Goal: Transaction & Acquisition: Purchase product/service

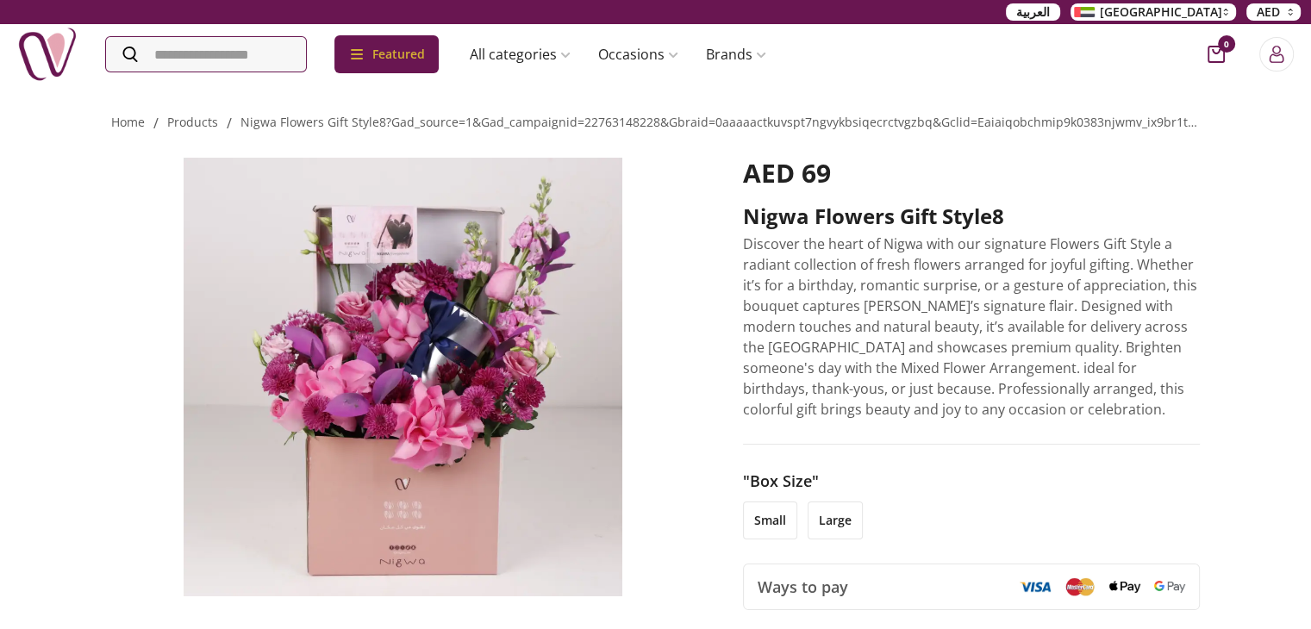
click at [1223, 10] on button "UAE" at bounding box center [1152, 11] width 165 height 17
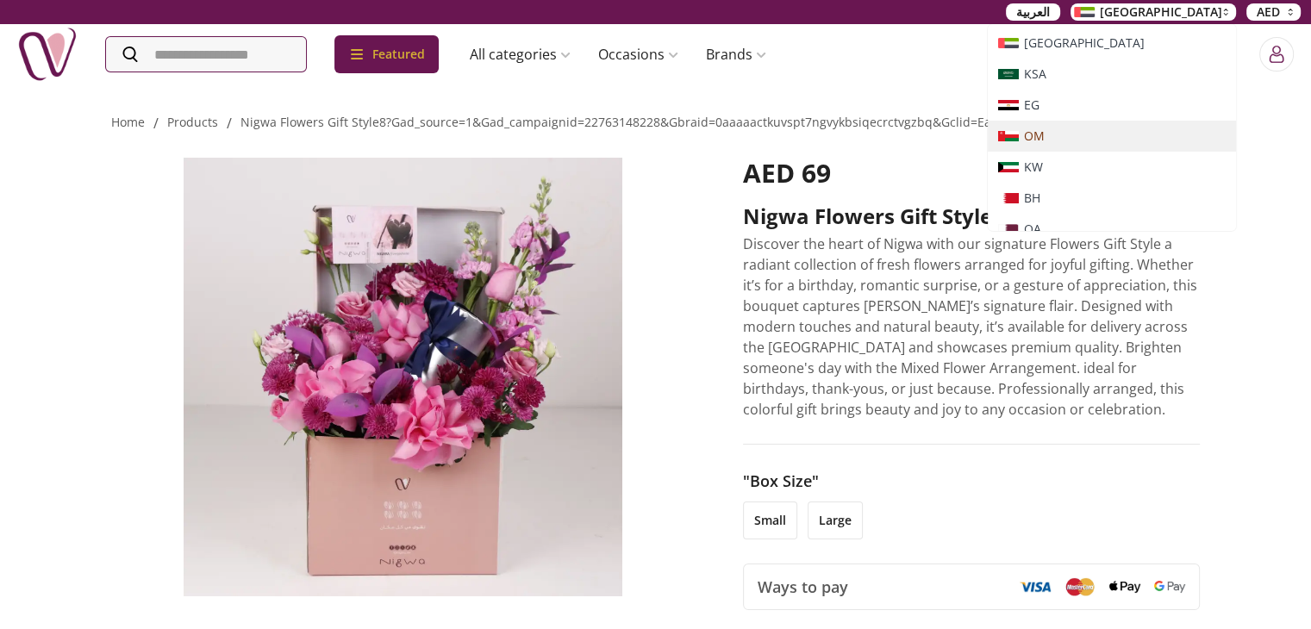
click at [1180, 144] on li "OM" at bounding box center [1112, 136] width 248 height 31
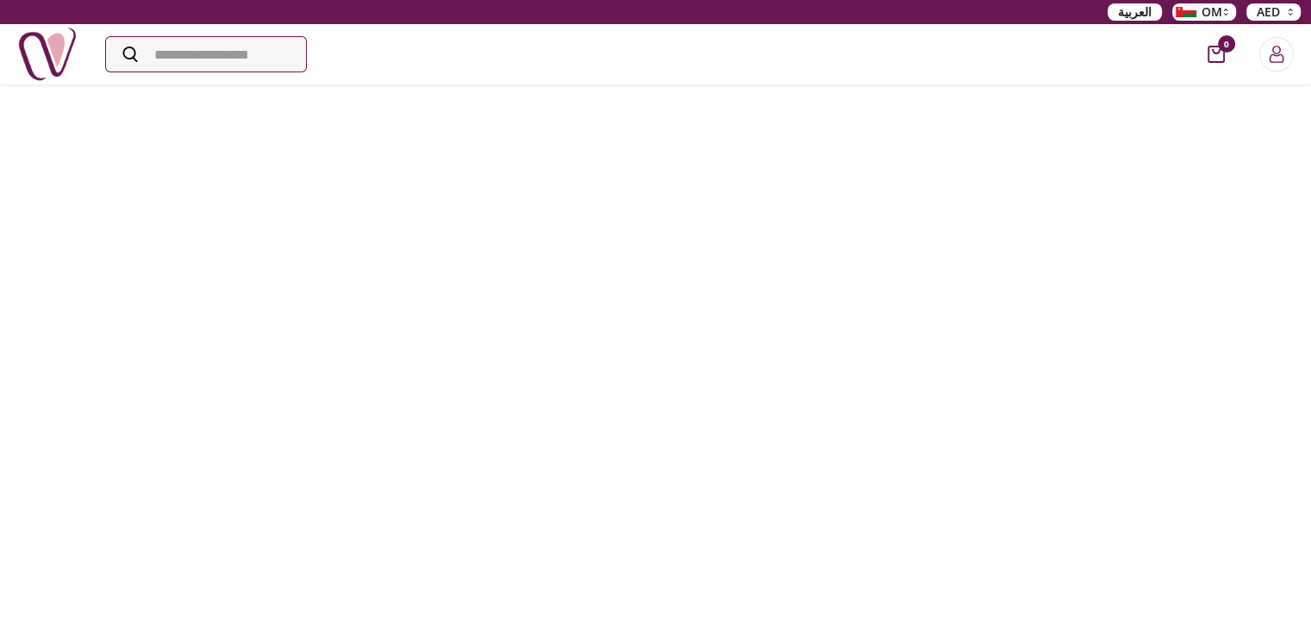
scroll to position [689, 0]
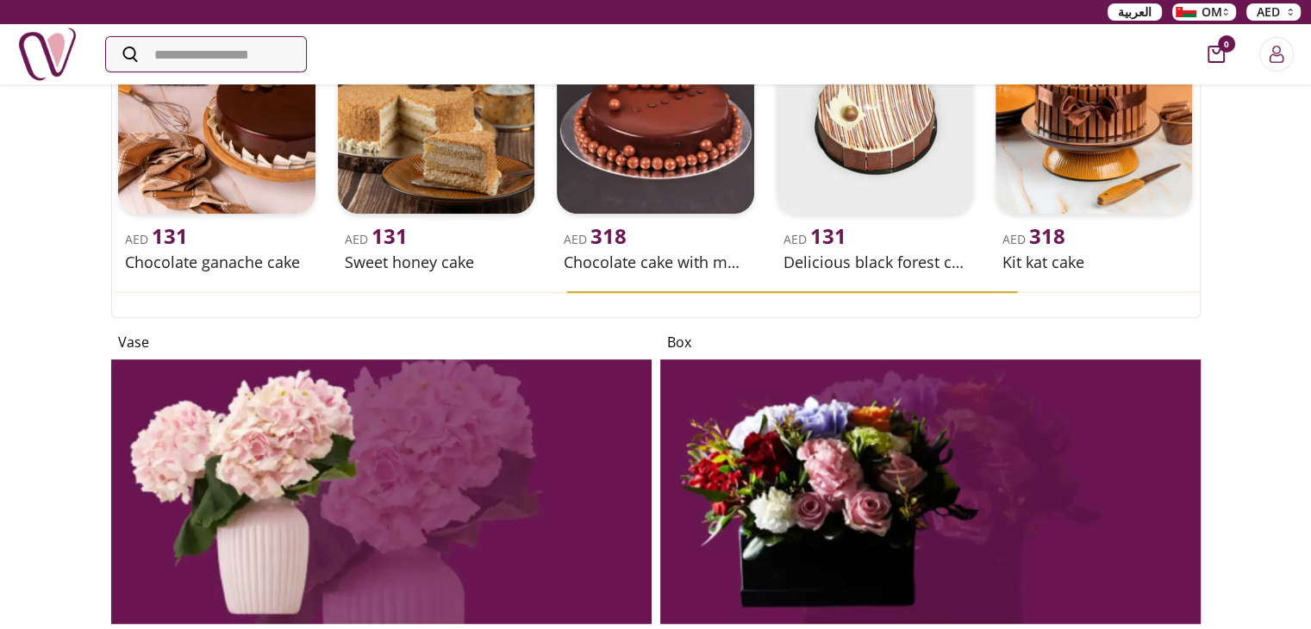
click at [826, 473] on img at bounding box center [930, 491] width 540 height 265
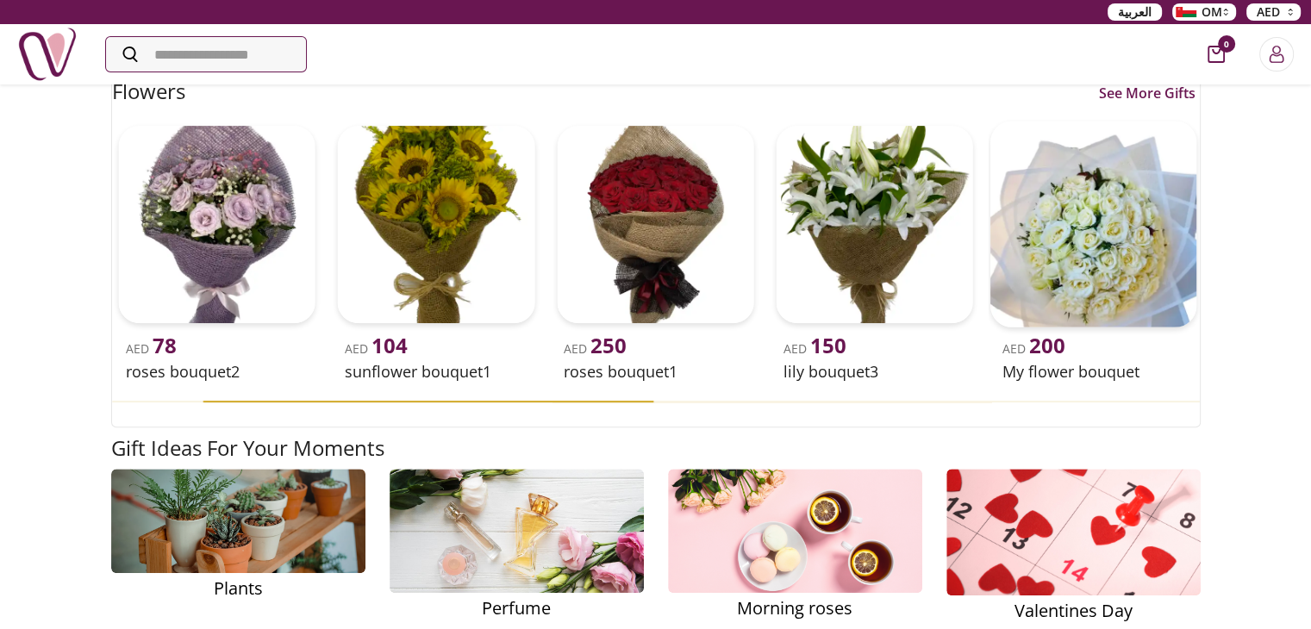
scroll to position [345, 0]
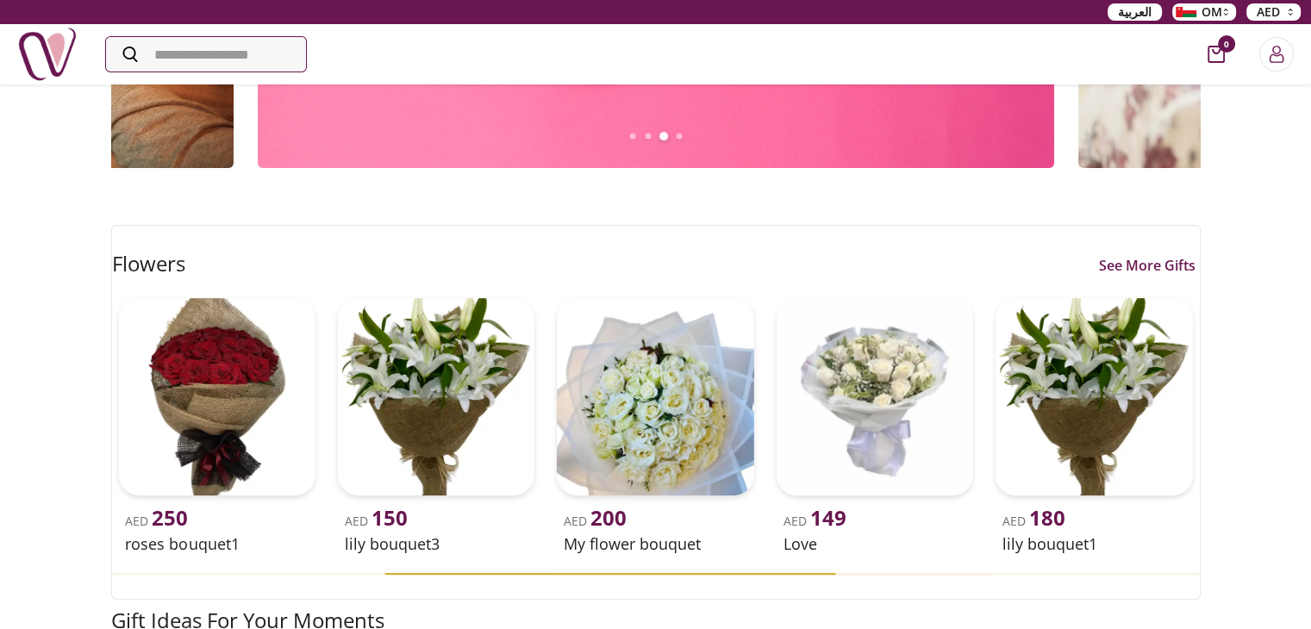
click at [1141, 263] on link "See More Gifts" at bounding box center [1146, 265] width 105 height 21
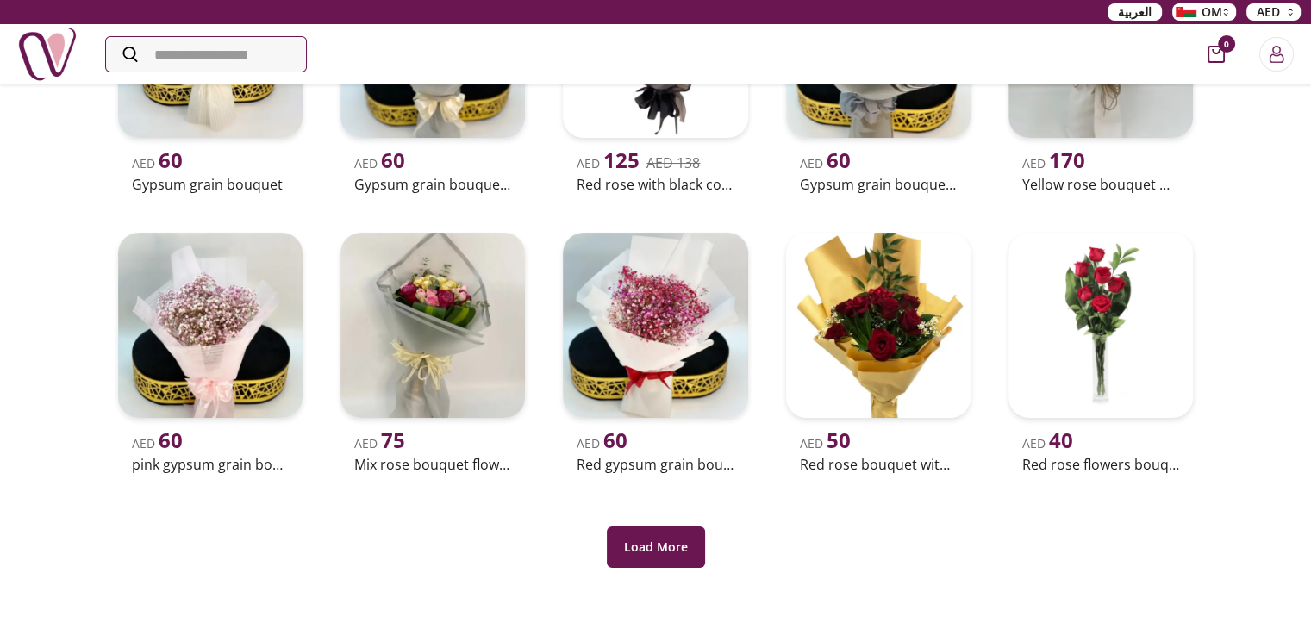
scroll to position [172, 0]
click at [1069, 308] on img at bounding box center [1101, 325] width 194 height 194
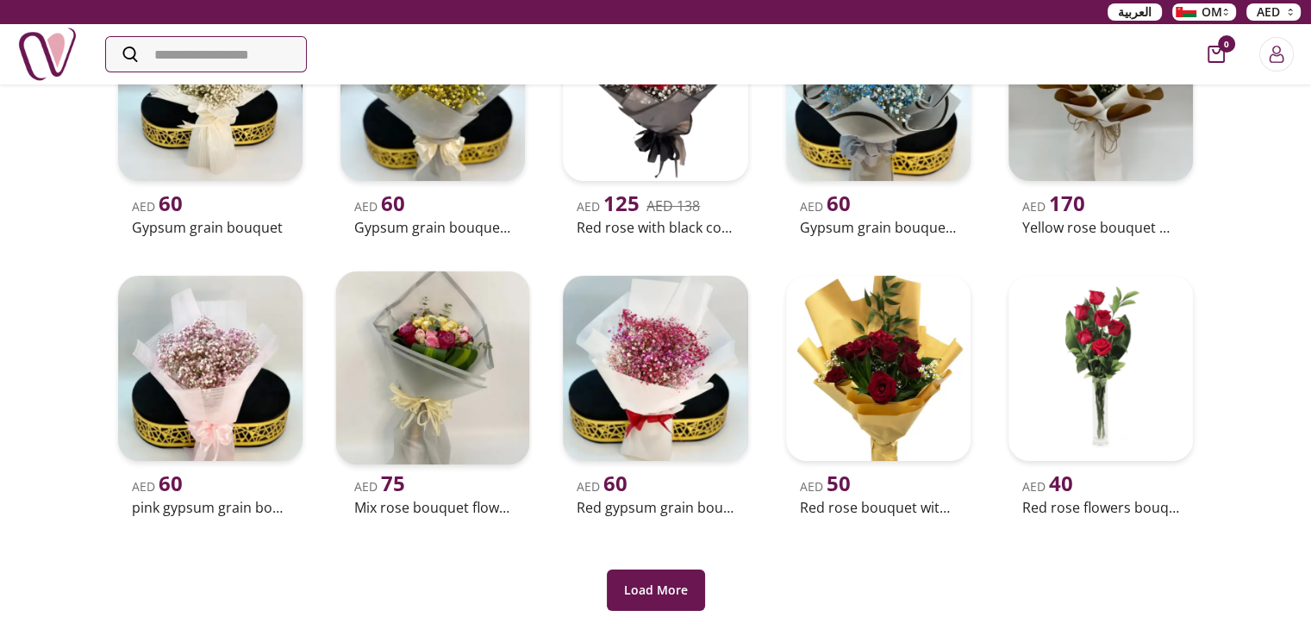
scroll to position [172, 0]
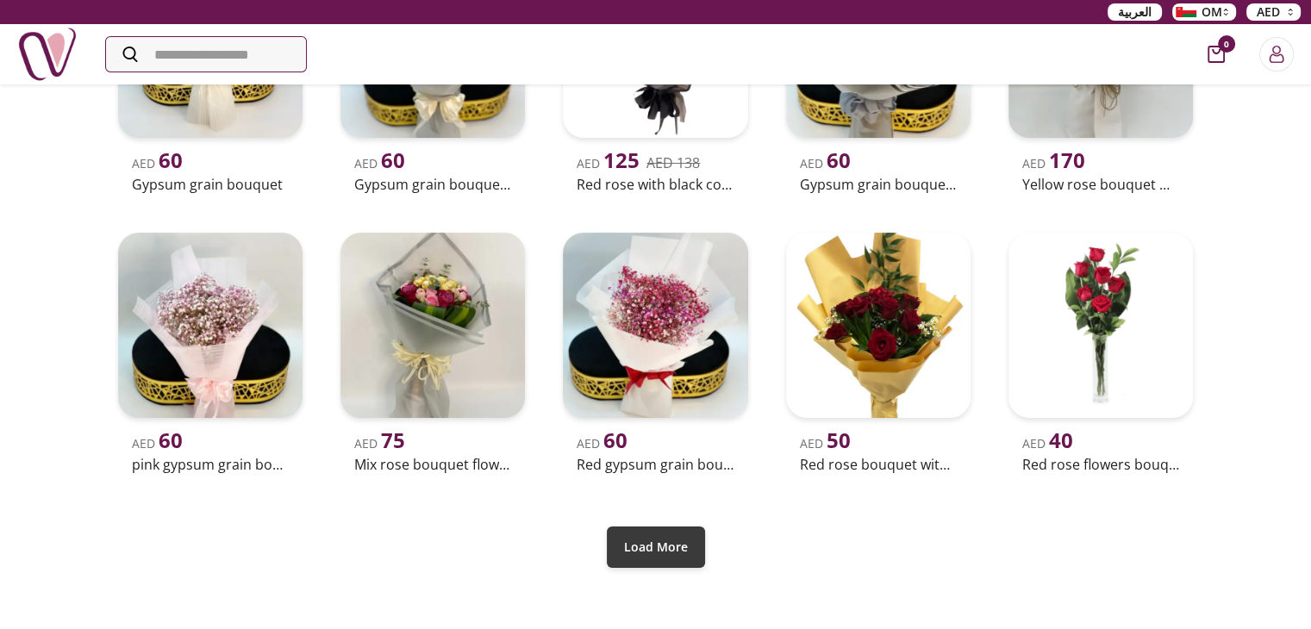
click at [682, 545] on button "Load More" at bounding box center [656, 547] width 98 height 41
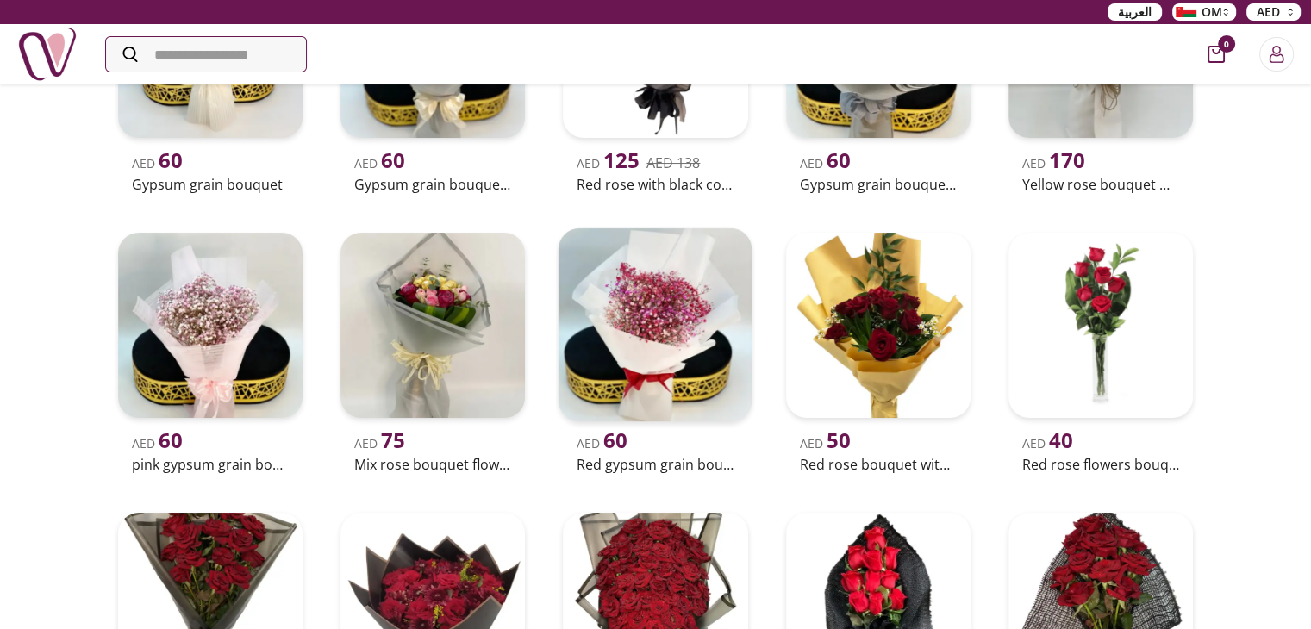
click at [644, 385] on img at bounding box center [655, 325] width 194 height 194
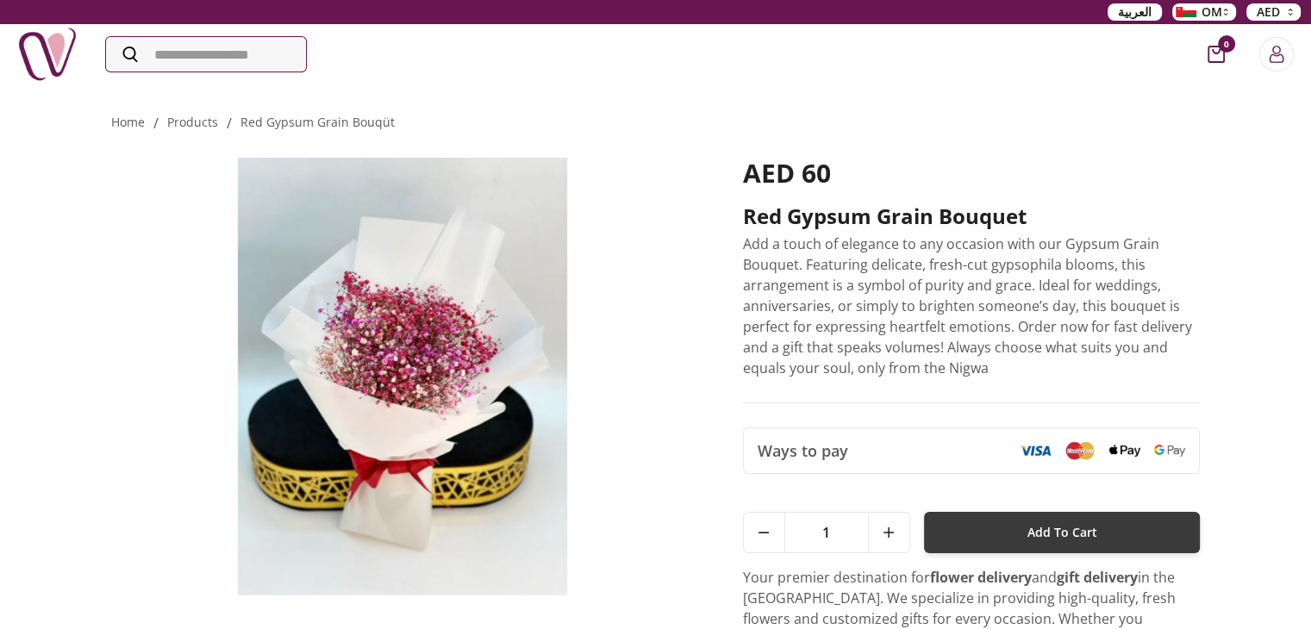
click at [1013, 541] on button "Add To Cart" at bounding box center [1062, 532] width 277 height 41
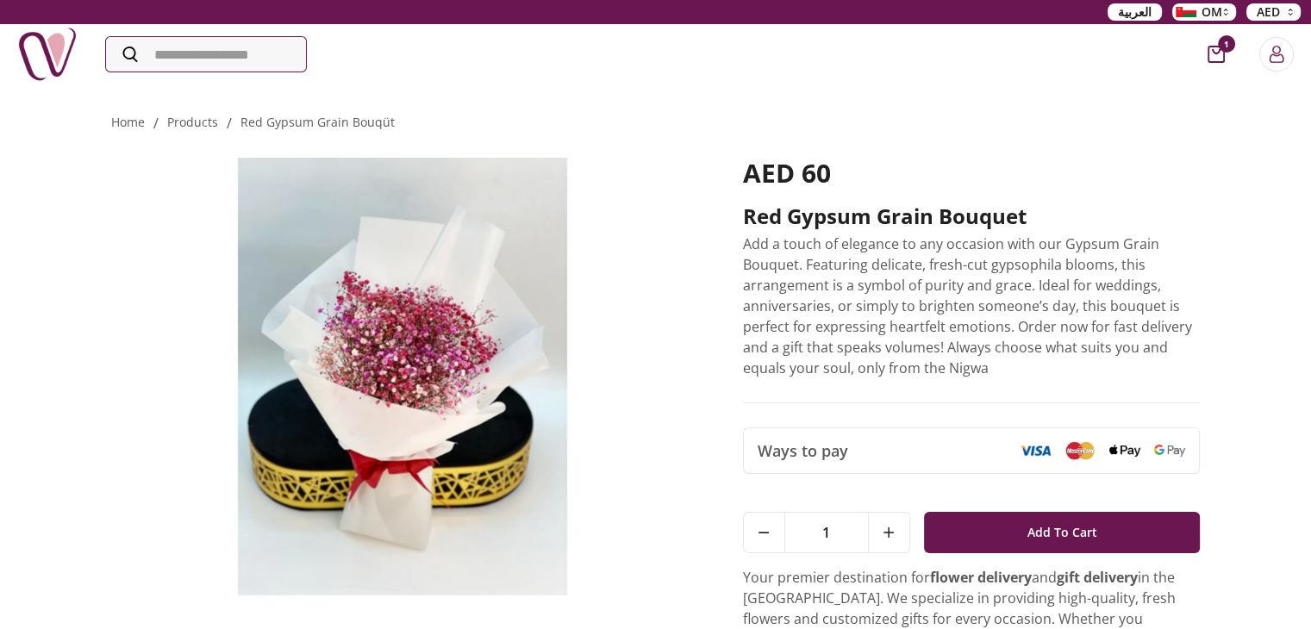
click at [1210, 58] on icon "cart-button" at bounding box center [1215, 54] width 17 height 17
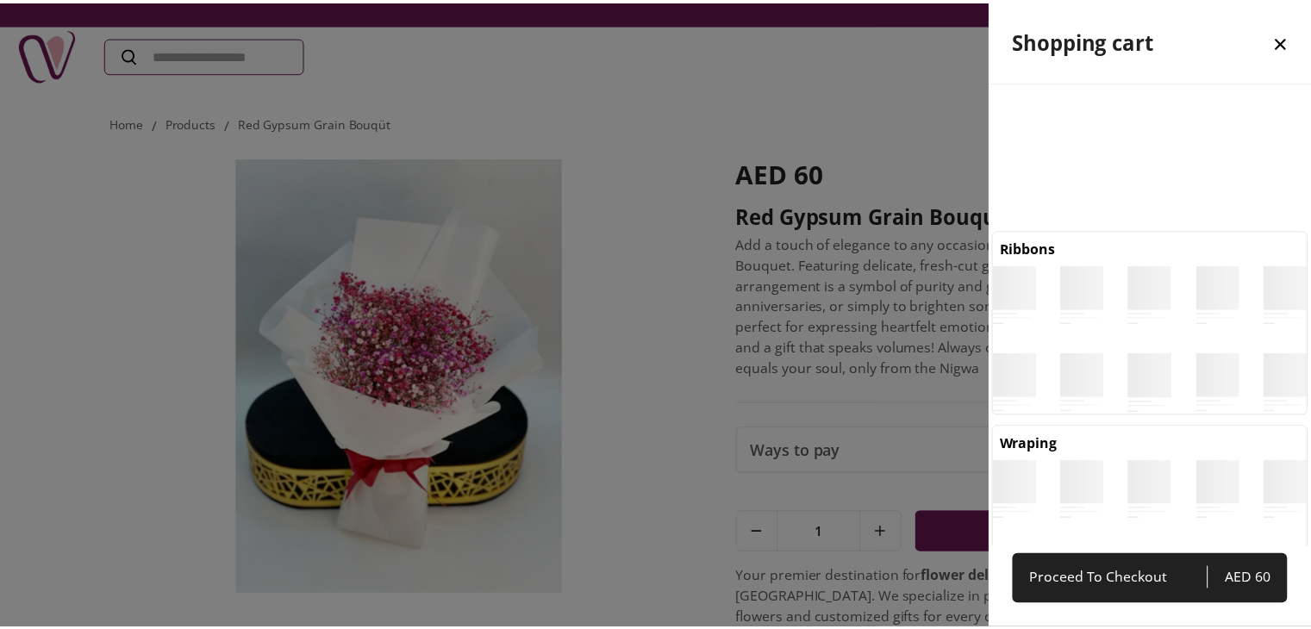
scroll to position [8, 8]
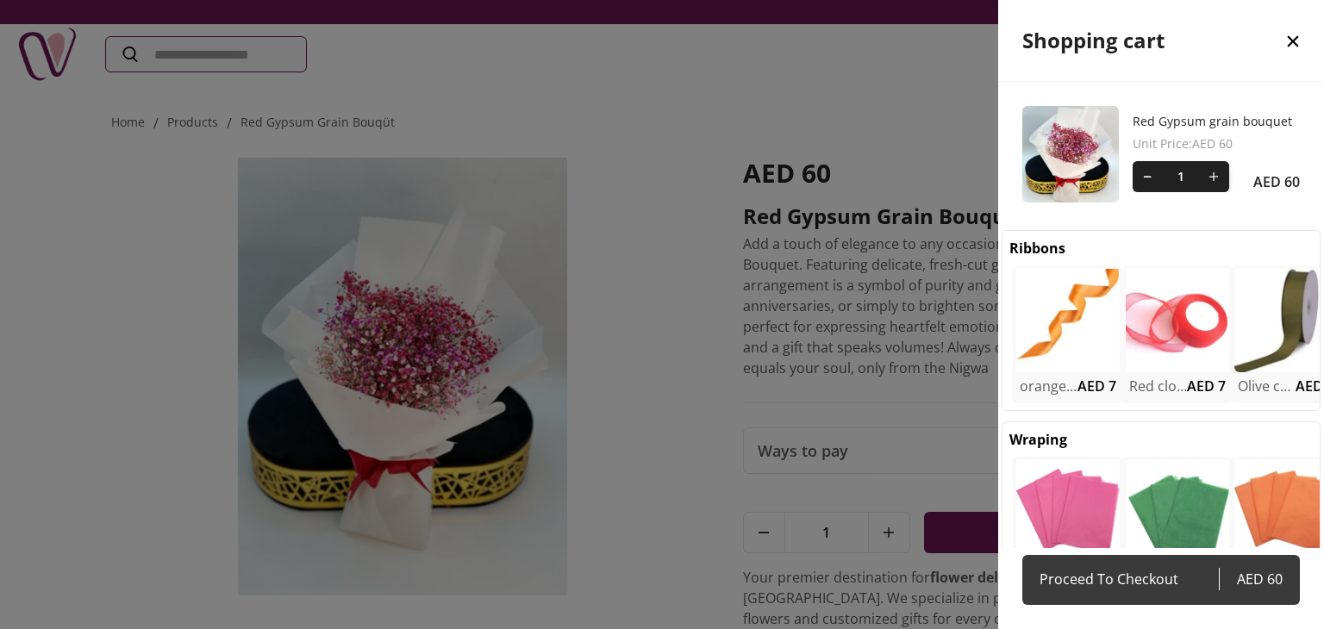
click at [1148, 594] on link "Proceed To Checkout AED 60" at bounding box center [1160, 580] width 277 height 50
select select "**********"
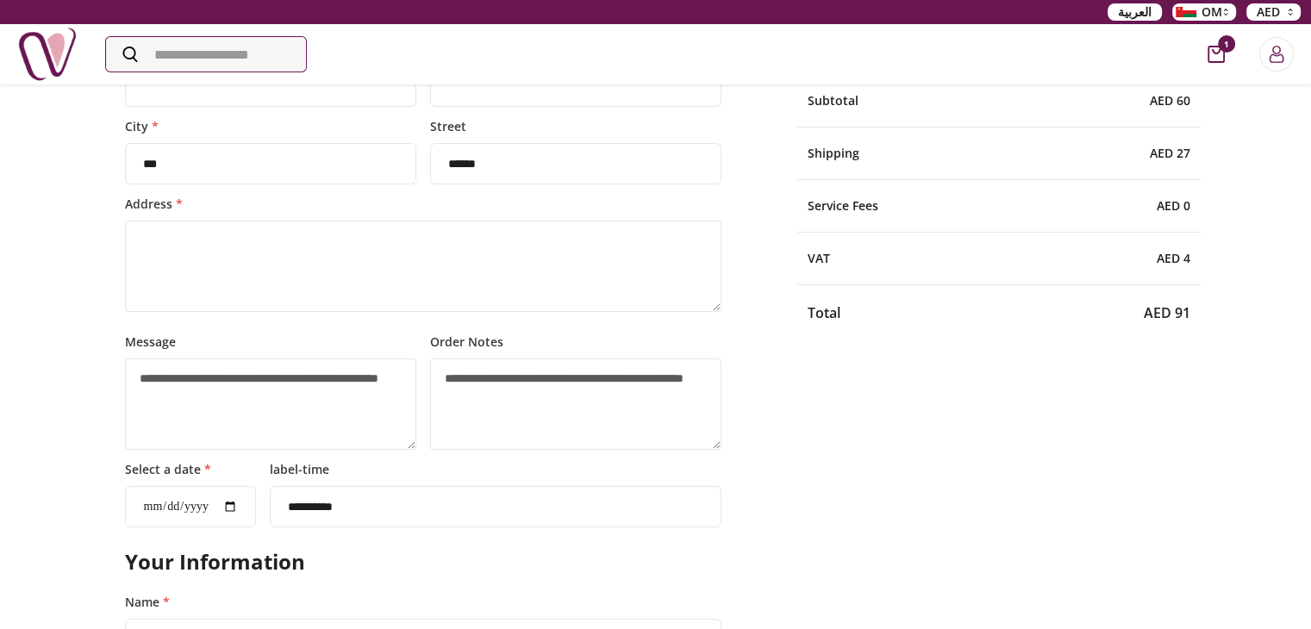
scroll to position [86, 0]
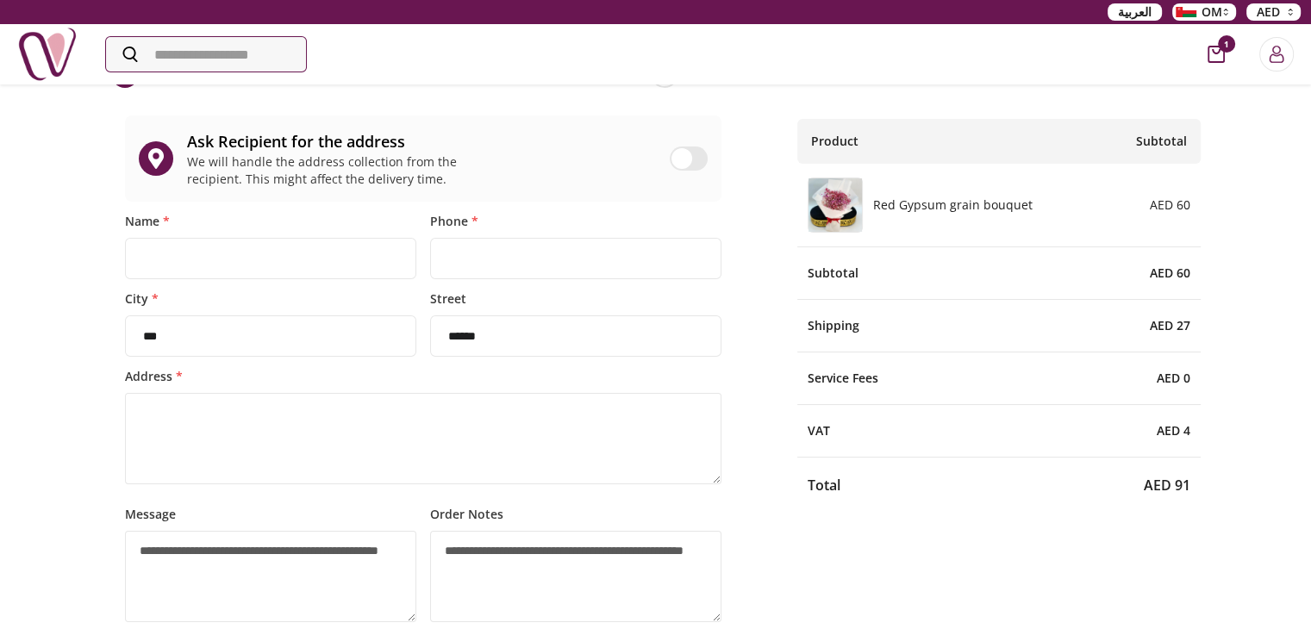
click at [690, 159] on span at bounding box center [681, 158] width 21 height 21
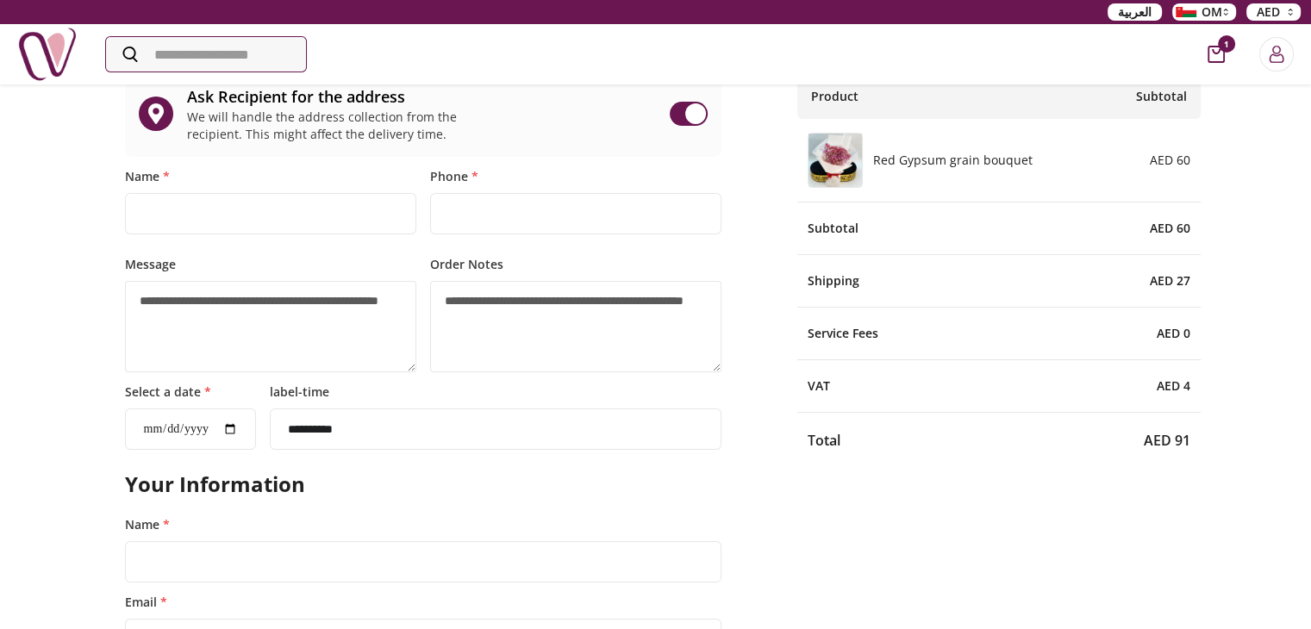
scroll to position [172, 0]
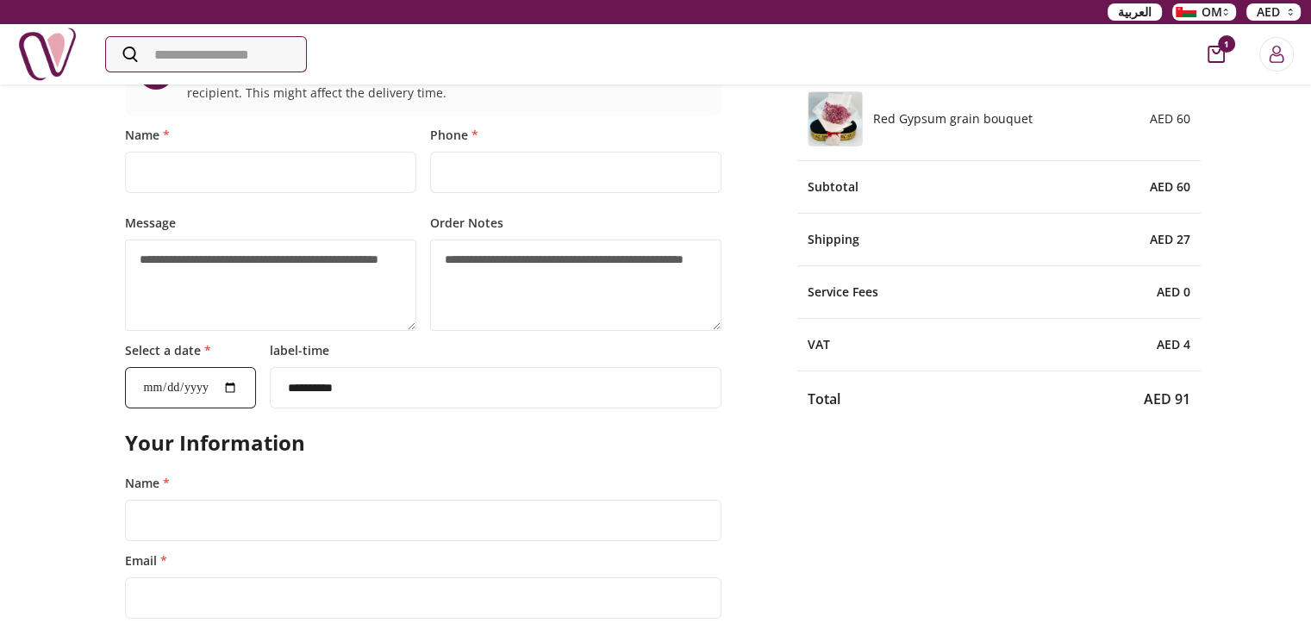
click at [244, 389] on input "Select a date *" at bounding box center [190, 387] width 131 height 41
type input "**********"
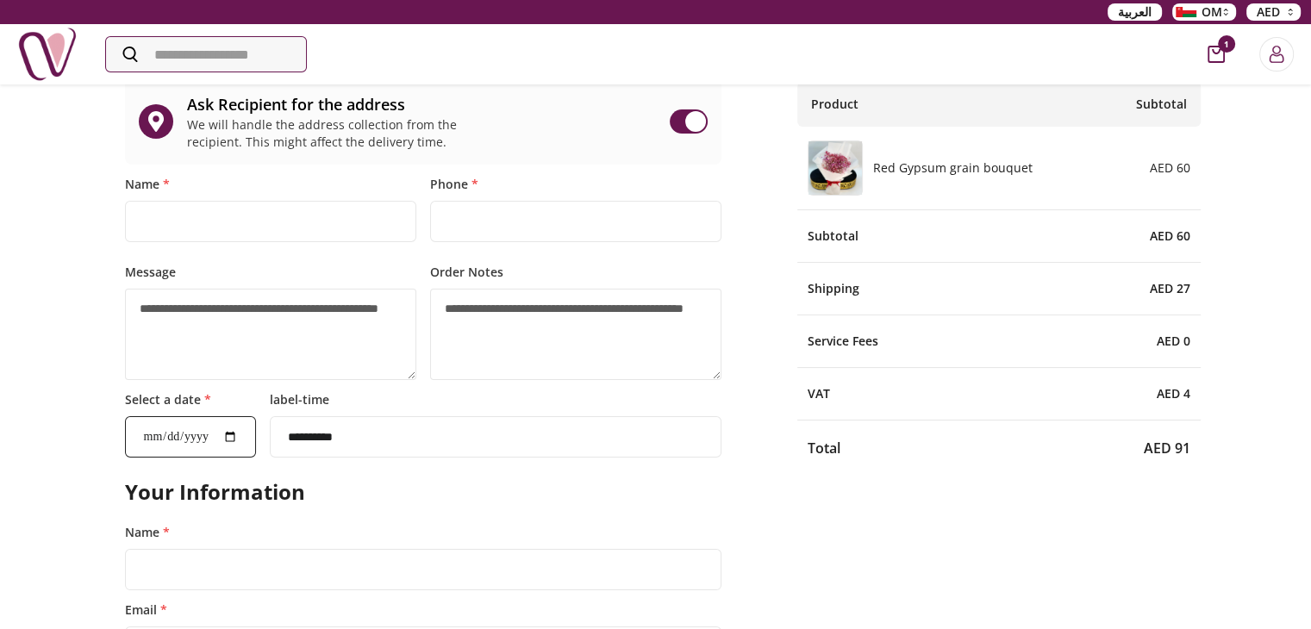
scroll to position [86, 0]
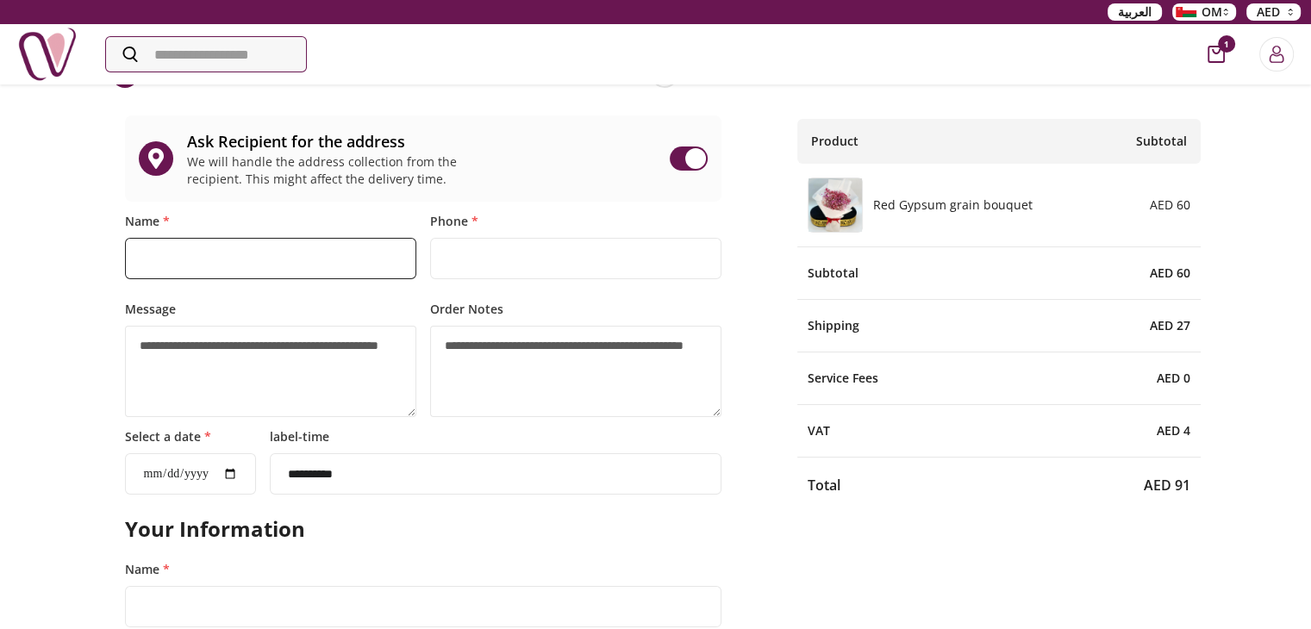
click at [210, 249] on input "Name *" at bounding box center [270, 258] width 291 height 41
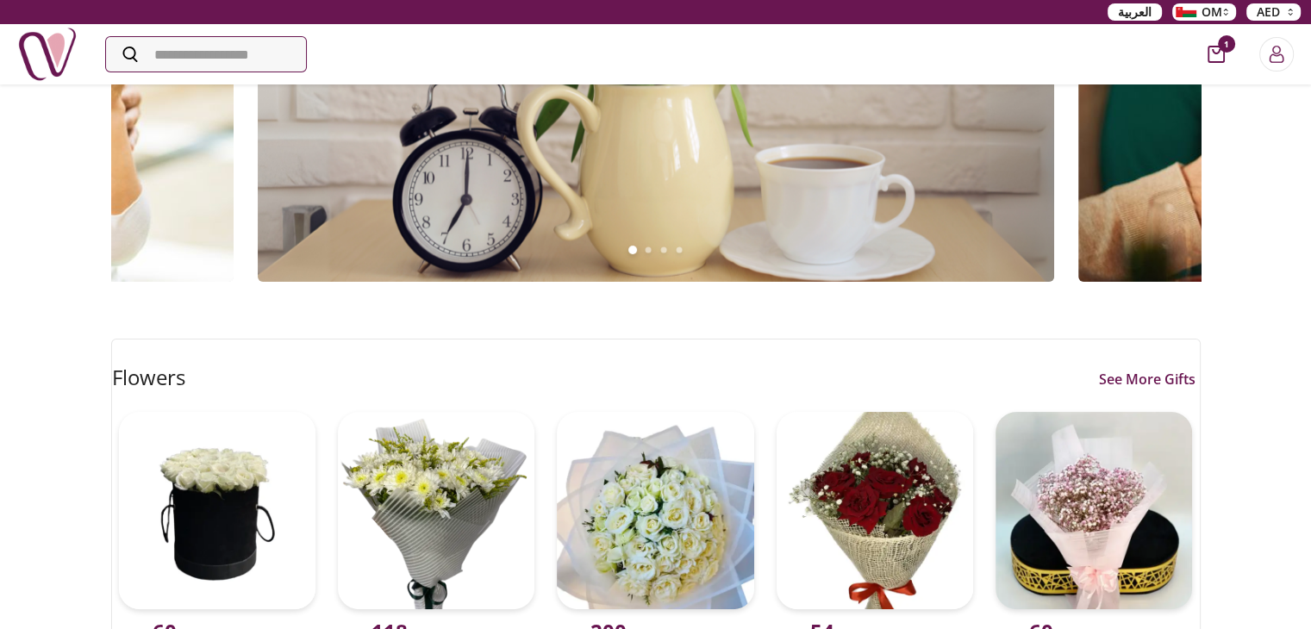
scroll to position [431, 0]
